Goal: Task Accomplishment & Management: Complete application form

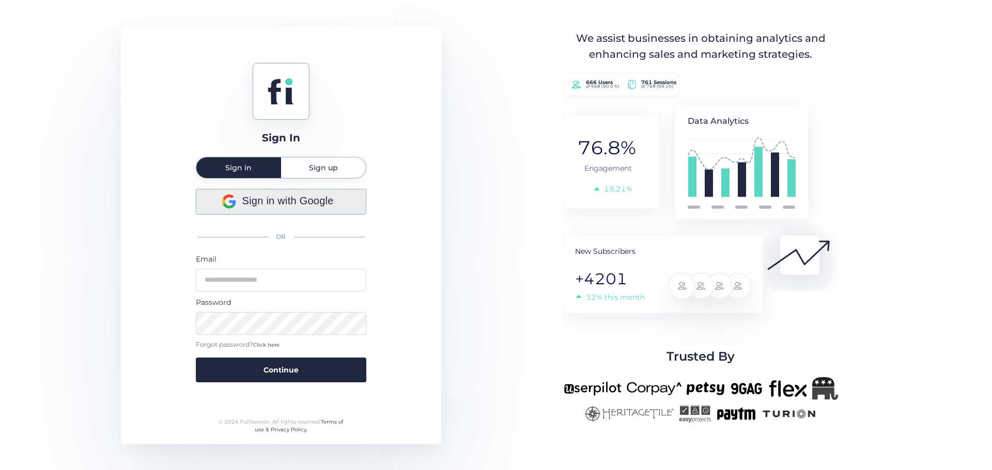
click at [292, 206] on span "Sign in with Google" at bounding box center [287, 201] width 91 height 16
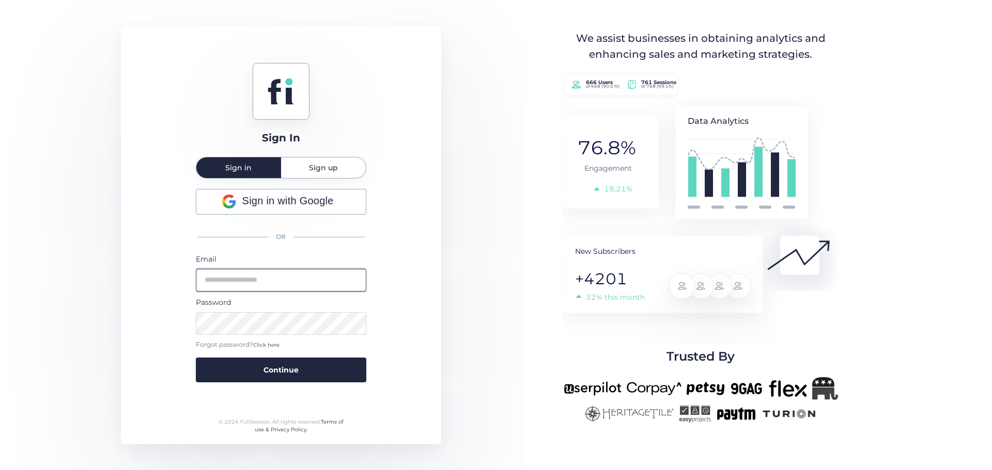
click at [299, 282] on input "email" at bounding box center [281, 280] width 170 height 23
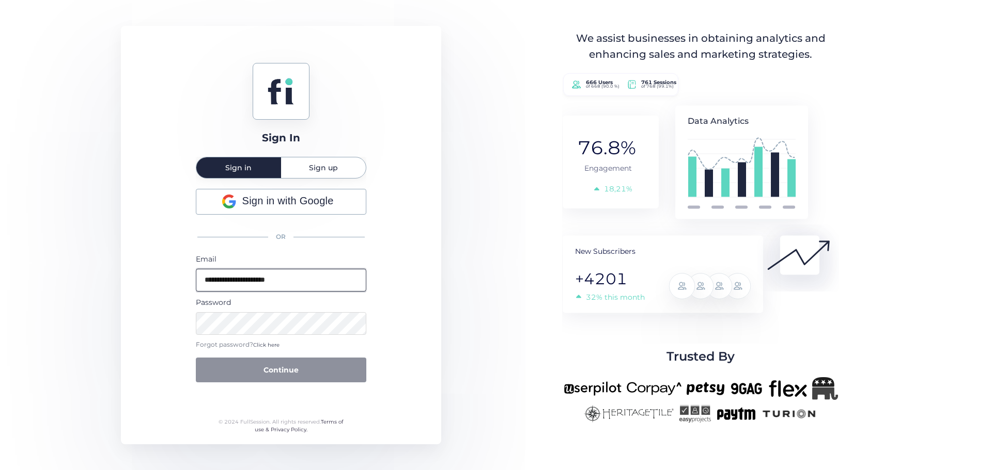
type input "**********"
click at [322, 171] on span "Sign up" at bounding box center [323, 167] width 29 height 7
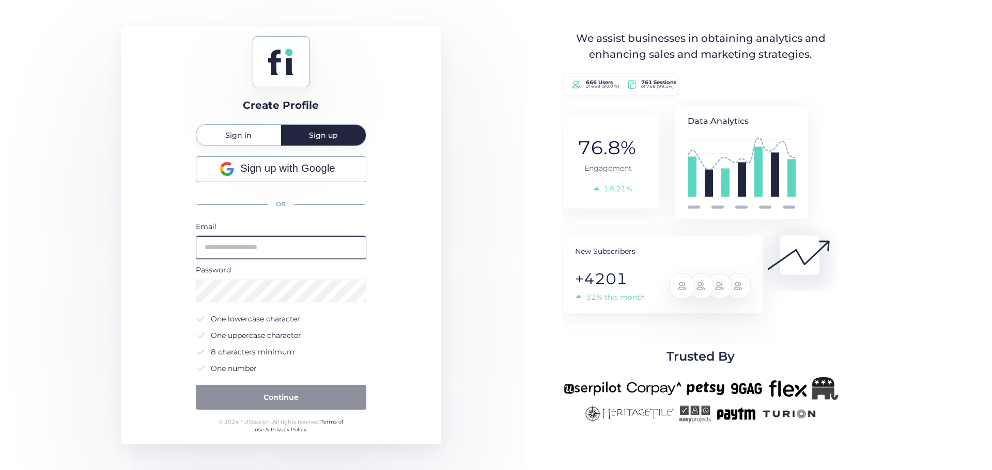
click at [275, 247] on input "email" at bounding box center [281, 248] width 170 height 23
type input "**********"
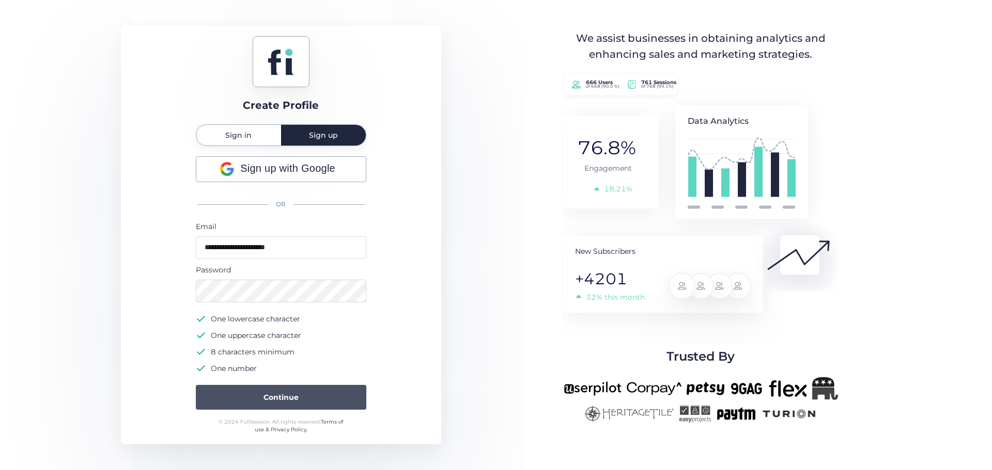
click at [275, 397] on span "Continue" at bounding box center [280, 397] width 35 height 11
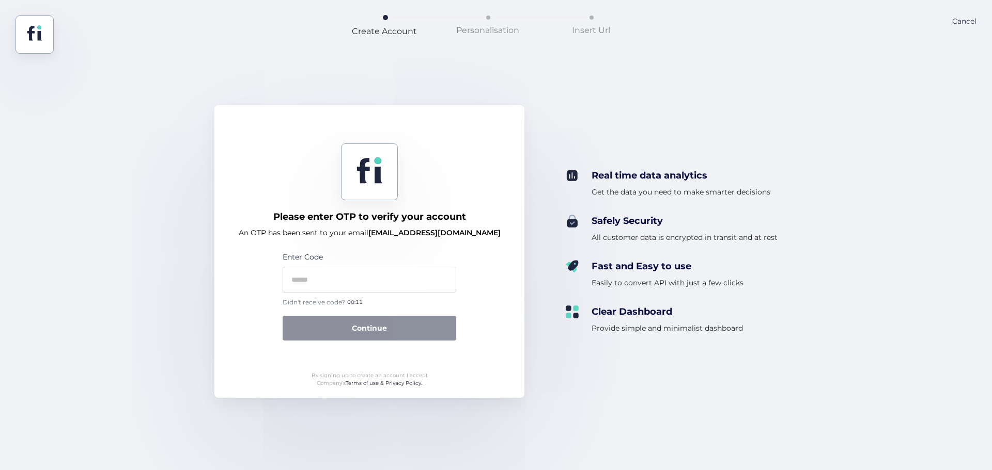
click at [405, 233] on span "[EMAIL_ADDRESS][DOMAIN_NAME]" at bounding box center [434, 232] width 132 height 9
click at [356, 304] on span "Click here" at bounding box center [360, 303] width 26 height 8
drag, startPoint x: 492, startPoint y: 232, endPoint x: 426, endPoint y: 232, distance: 66.6
click at [426, 232] on div "Please enter OTP to verify your account An OTP has been sent to your email [EMA…" at bounding box center [369, 251] width 310 height 293
copy span "[DOMAIN_NAME]"
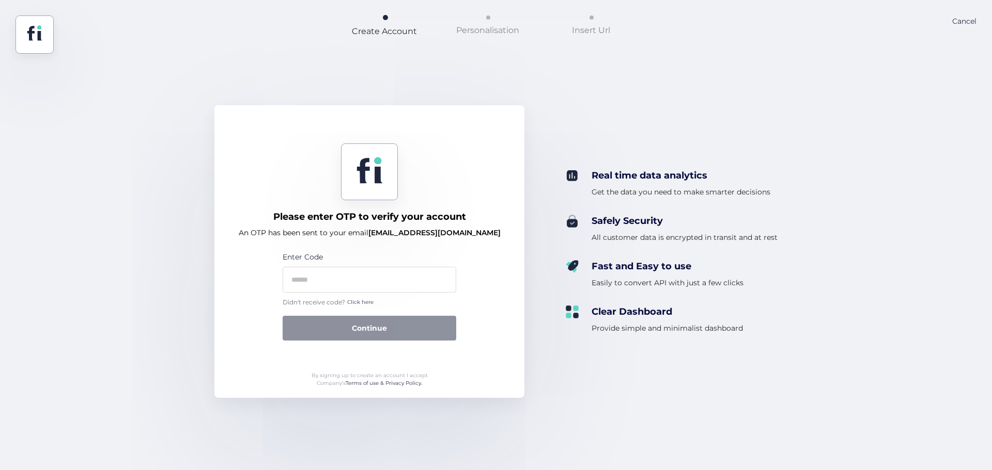
click at [718, 339] on div "Please enter OTP to verify your account An OTP has been sent to your email [EMA…" at bounding box center [495, 251] width 563 height 293
drag, startPoint x: 384, startPoint y: 233, endPoint x: 493, endPoint y: 237, distance: 109.0
click at [493, 237] on div "Please enter OTP to verify your account An OTP has been sent to your email [EMA…" at bounding box center [369, 251] width 310 height 293
copy span "[EMAIL_ADDRESS][DOMAIN_NAME]"
